Goal: Find specific page/section: Find specific page/section

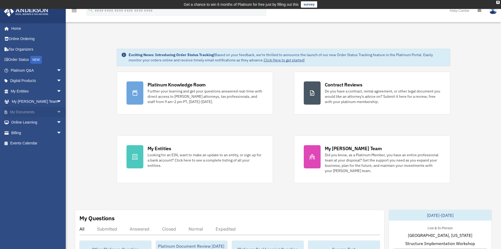
click at [37, 112] on link "My Documents arrow_drop_down" at bounding box center [37, 112] width 66 height 11
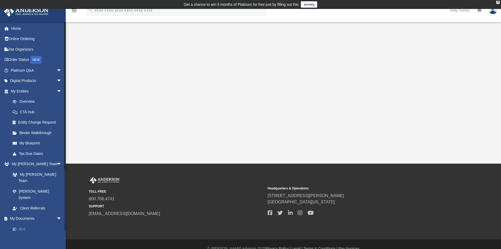
click at [28, 223] on link "Box" at bounding box center [38, 228] width 62 height 11
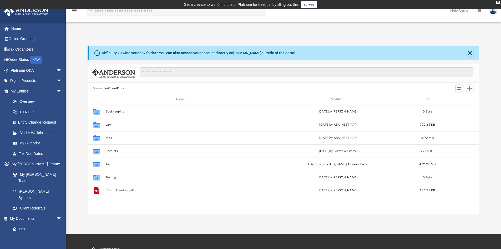
scroll to position [116, 388]
click at [471, 53] on button "Close" at bounding box center [470, 52] width 7 height 7
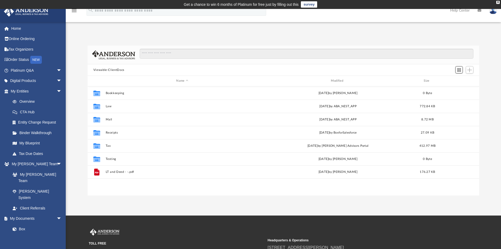
click at [460, 71] on span "Switch to Grid View" at bounding box center [459, 70] width 4 height 4
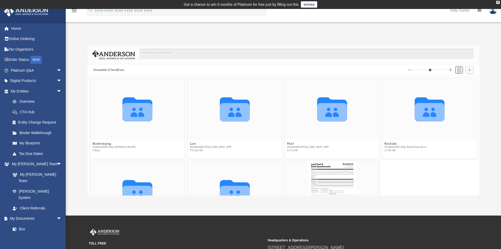
click at [460, 71] on span "Switch to List View" at bounding box center [459, 70] width 4 height 4
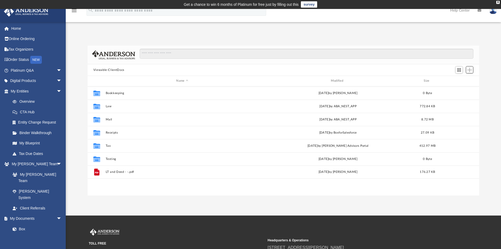
click at [472, 71] on span "Add" at bounding box center [470, 70] width 4 height 4
click at [20, 28] on link "Home" at bounding box center [37, 28] width 66 height 11
